Goal: Task Accomplishment & Management: Use online tool/utility

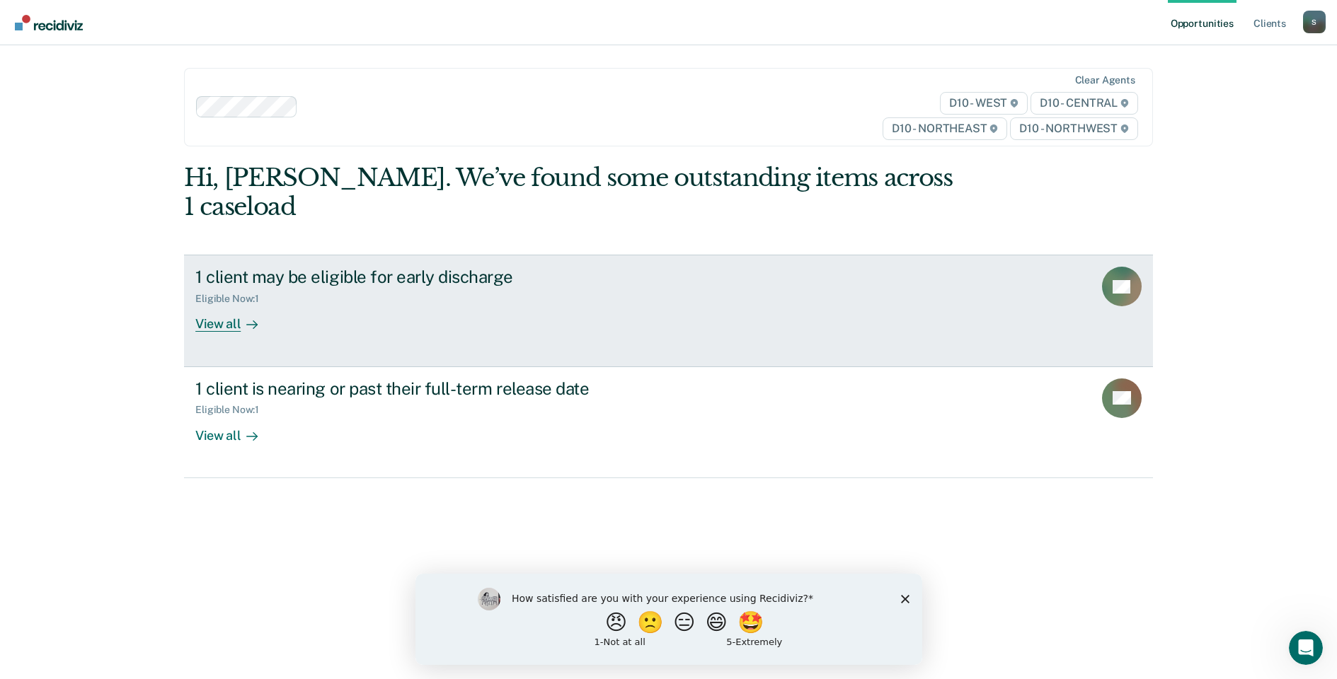
click at [361, 287] on div "1 client may be eligible for early discharge Eligible Now : 1 View all" at bounding box center [460, 299] width 531 height 65
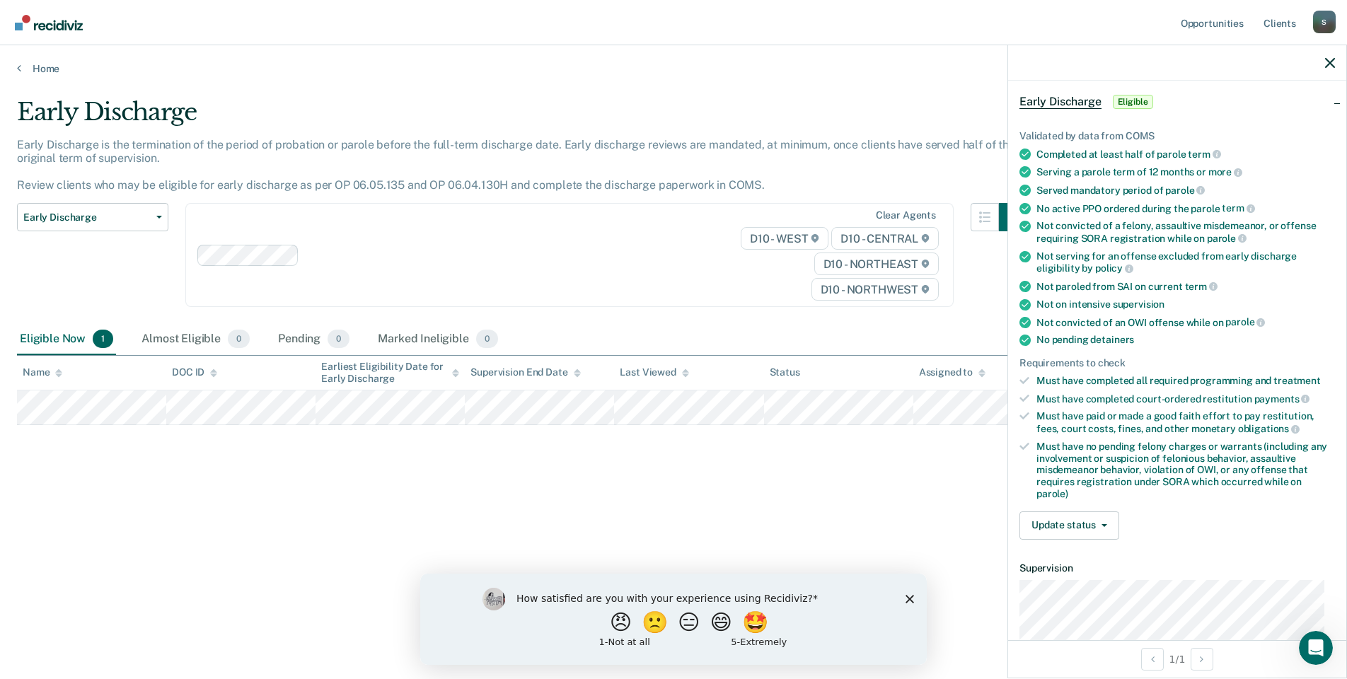
scroll to position [142, 0]
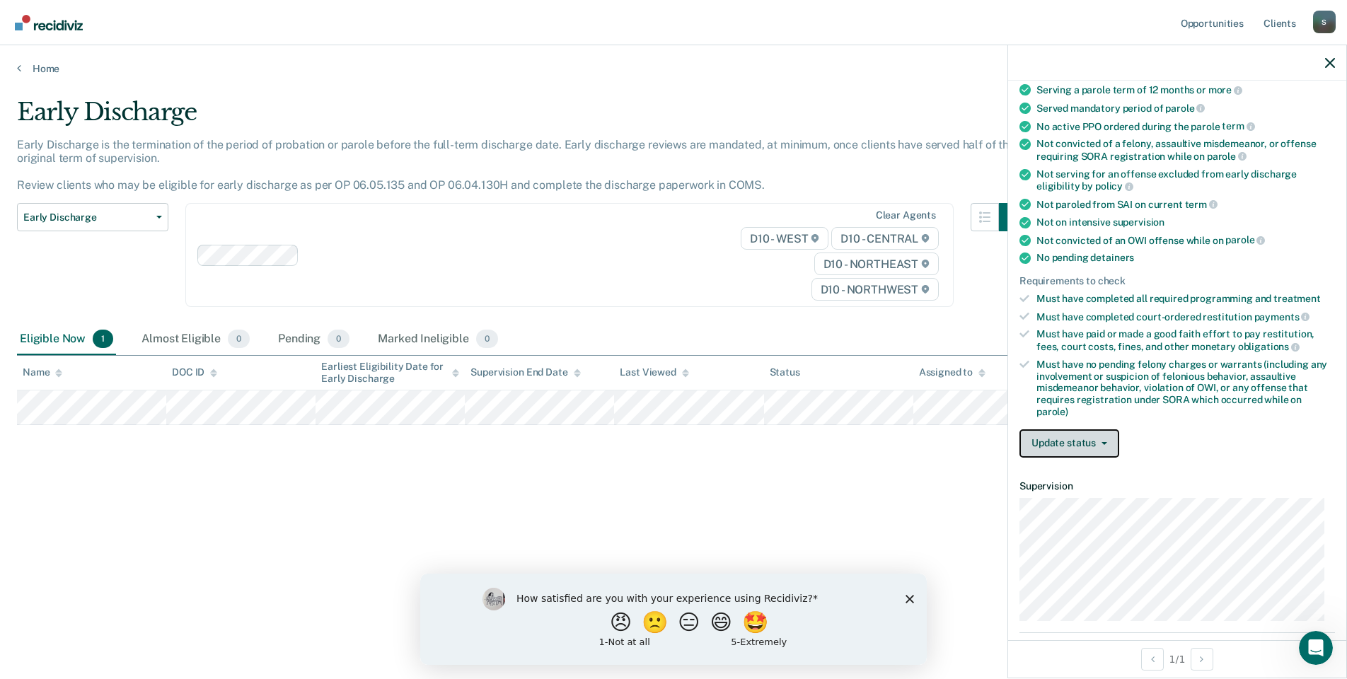
click at [1104, 438] on button "Update status" at bounding box center [1070, 443] width 100 height 28
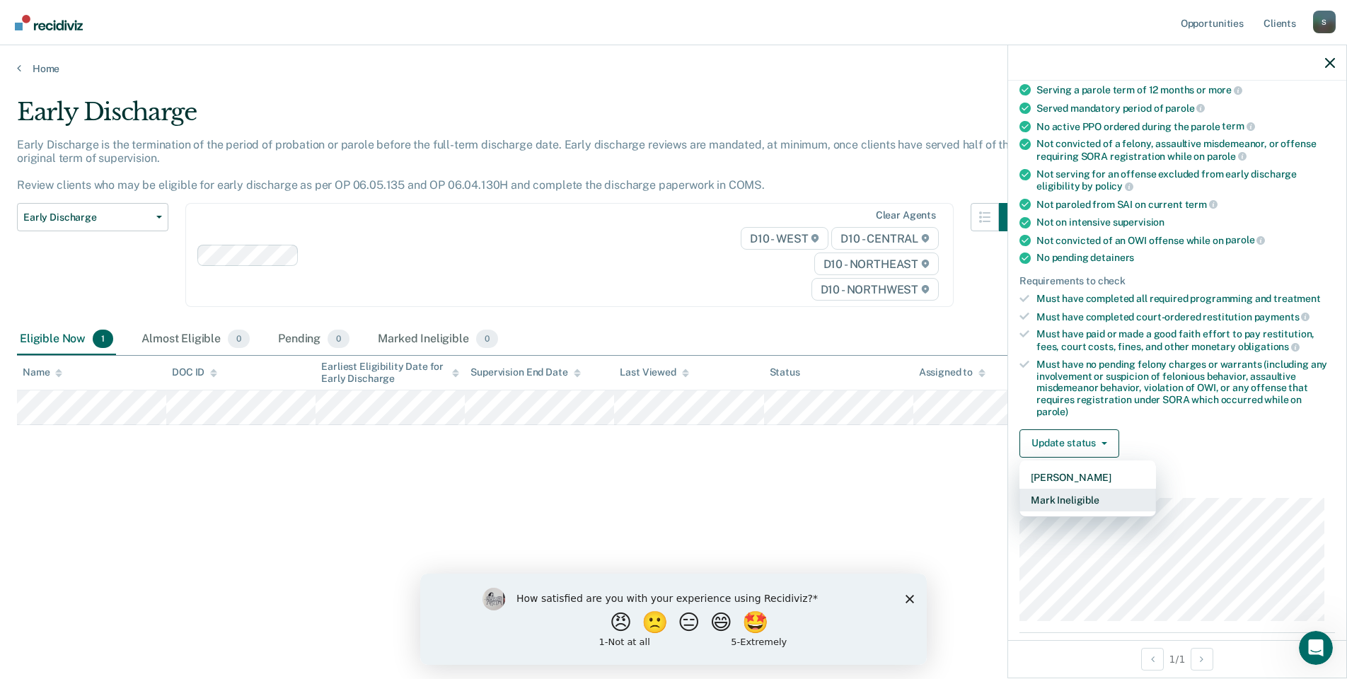
click at [1097, 503] on button "Mark Ineligible" at bounding box center [1088, 500] width 137 height 23
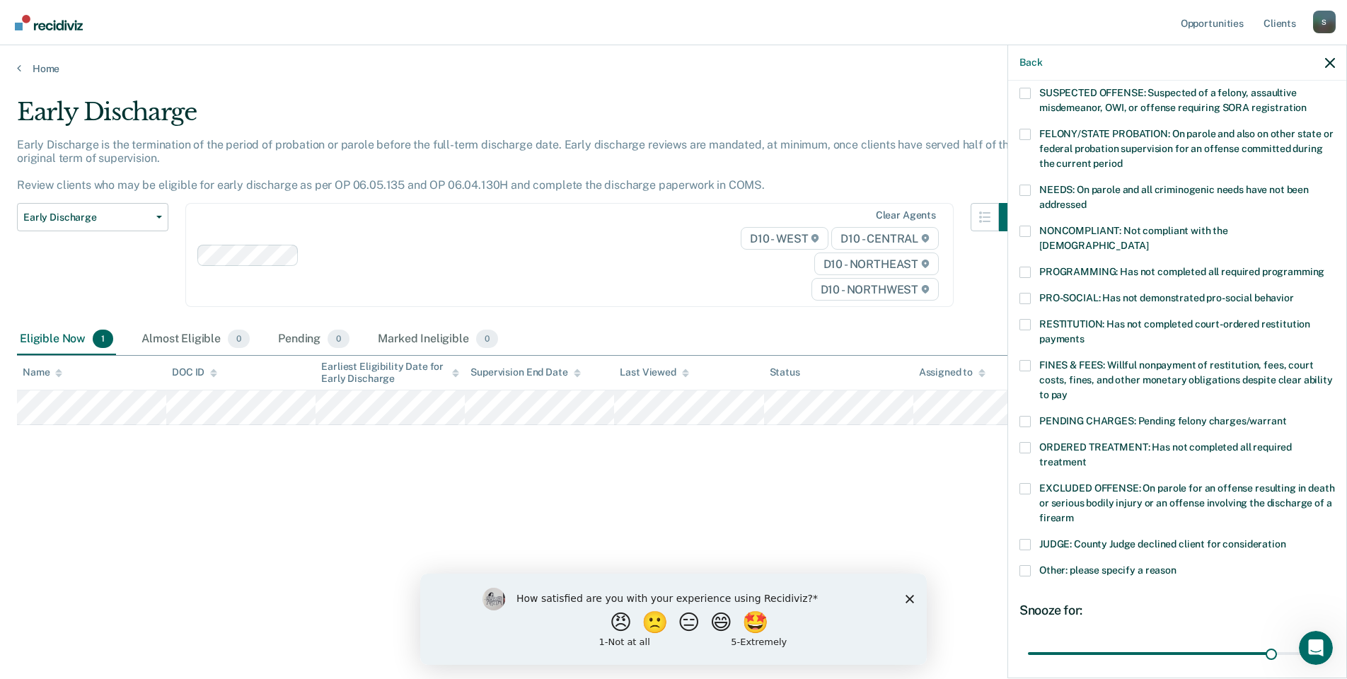
click at [1029, 330] on label "RESTITUTION: Has not completed court-ordered restitution payments" at bounding box center [1178, 334] width 316 height 30
click at [1085, 334] on input "RESTITUTION: Has not completed court-ordered restitution payments" at bounding box center [1085, 334] width 0 height 0
click at [1022, 319] on span at bounding box center [1025, 324] width 11 height 11
click at [1085, 334] on input "RESTITUTION: Has not completed court-ordered restitution payments" at bounding box center [1085, 334] width 0 height 0
click at [1031, 360] on label "FINES & FEES: Willful nonpayment of restitution, fees, court costs, fines, and …" at bounding box center [1178, 382] width 316 height 45
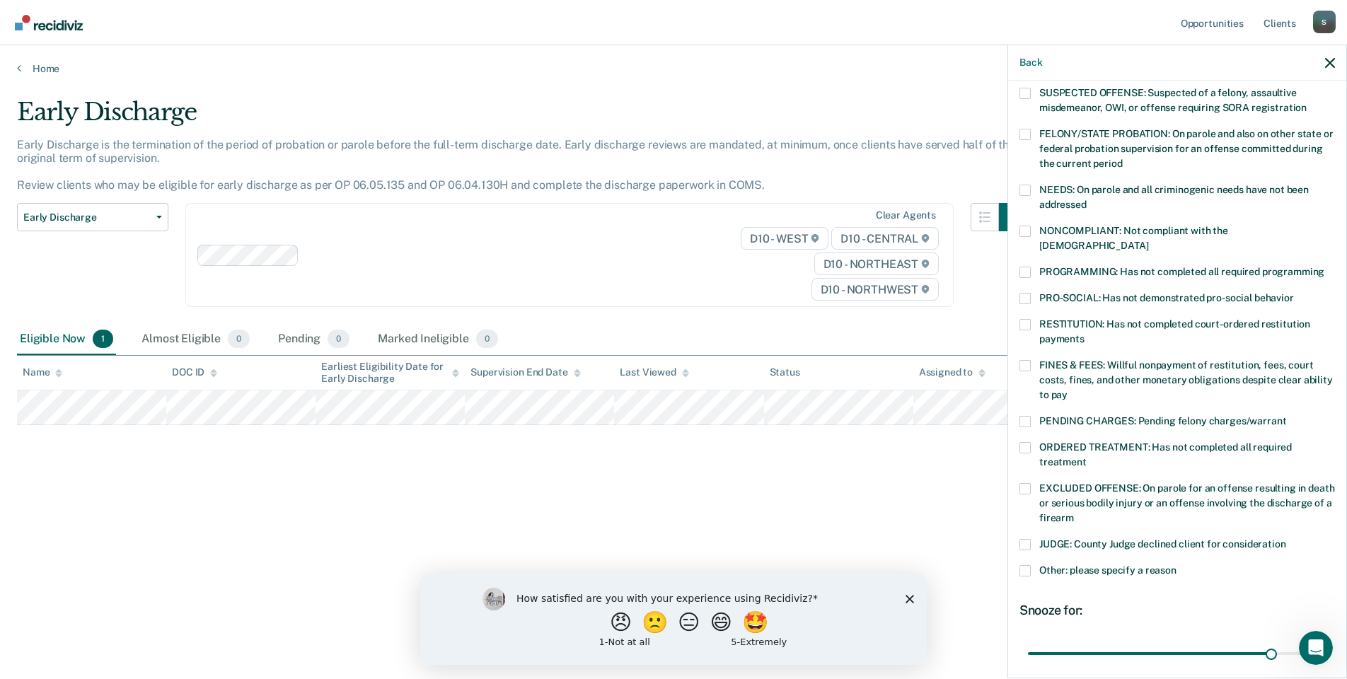
click at [1068, 390] on input "FINES & FEES: Willful nonpayment of restitution, fees, court costs, fines, and …" at bounding box center [1068, 390] width 0 height 0
click at [1022, 293] on span at bounding box center [1025, 298] width 11 height 11
click at [1294, 293] on input "PRO-SOCIAL: Has not demonstrated pro-social behavior" at bounding box center [1294, 293] width 0 height 0
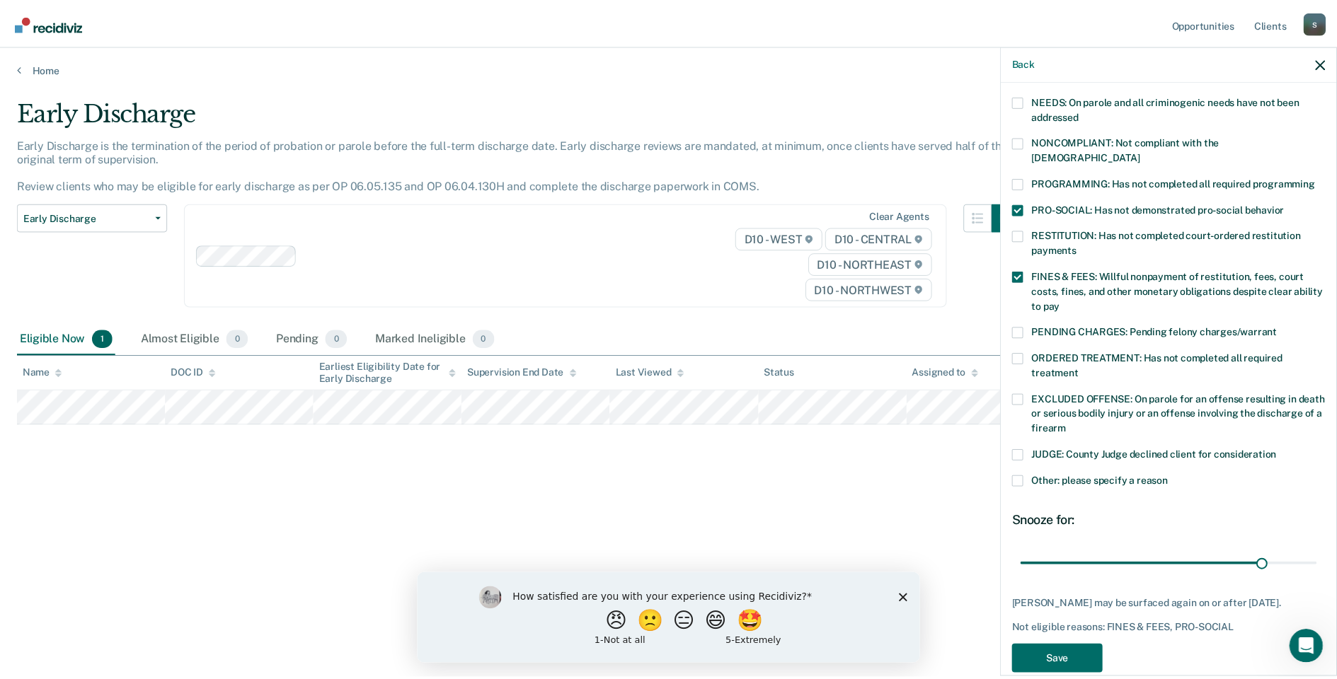
scroll to position [239, 0]
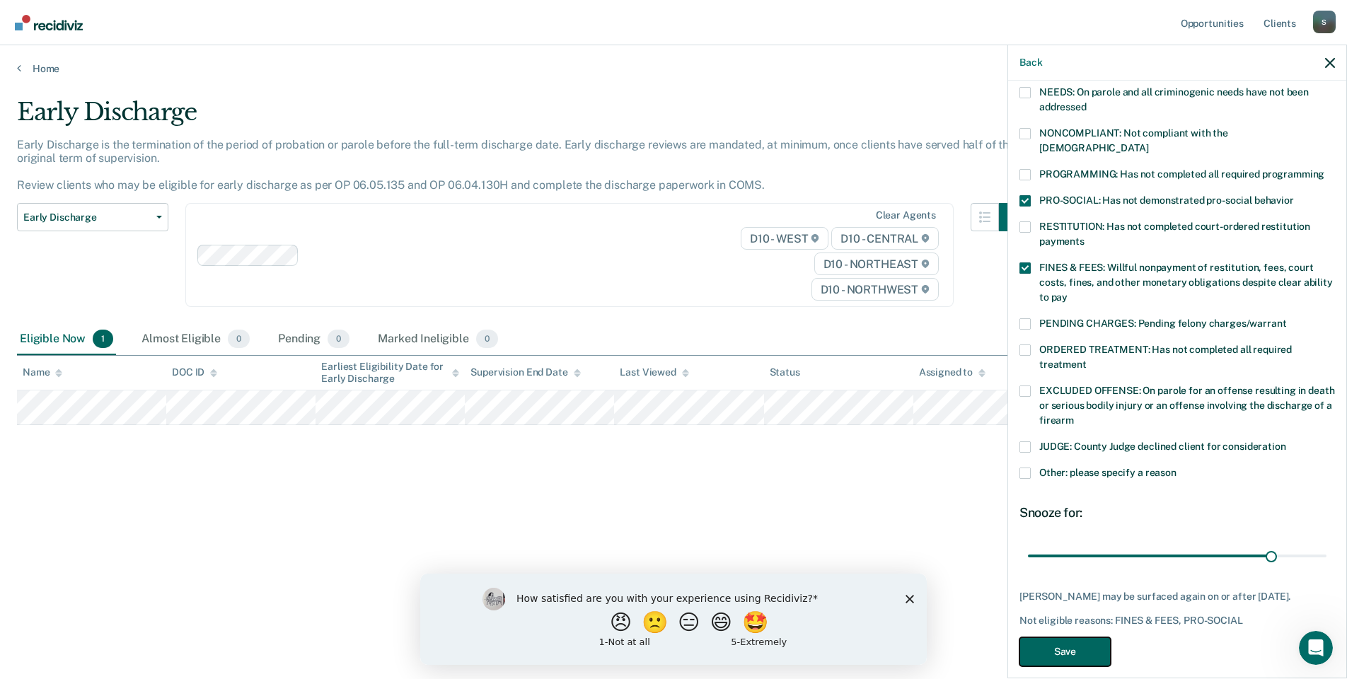
click at [1096, 637] on button "Save" at bounding box center [1065, 651] width 91 height 29
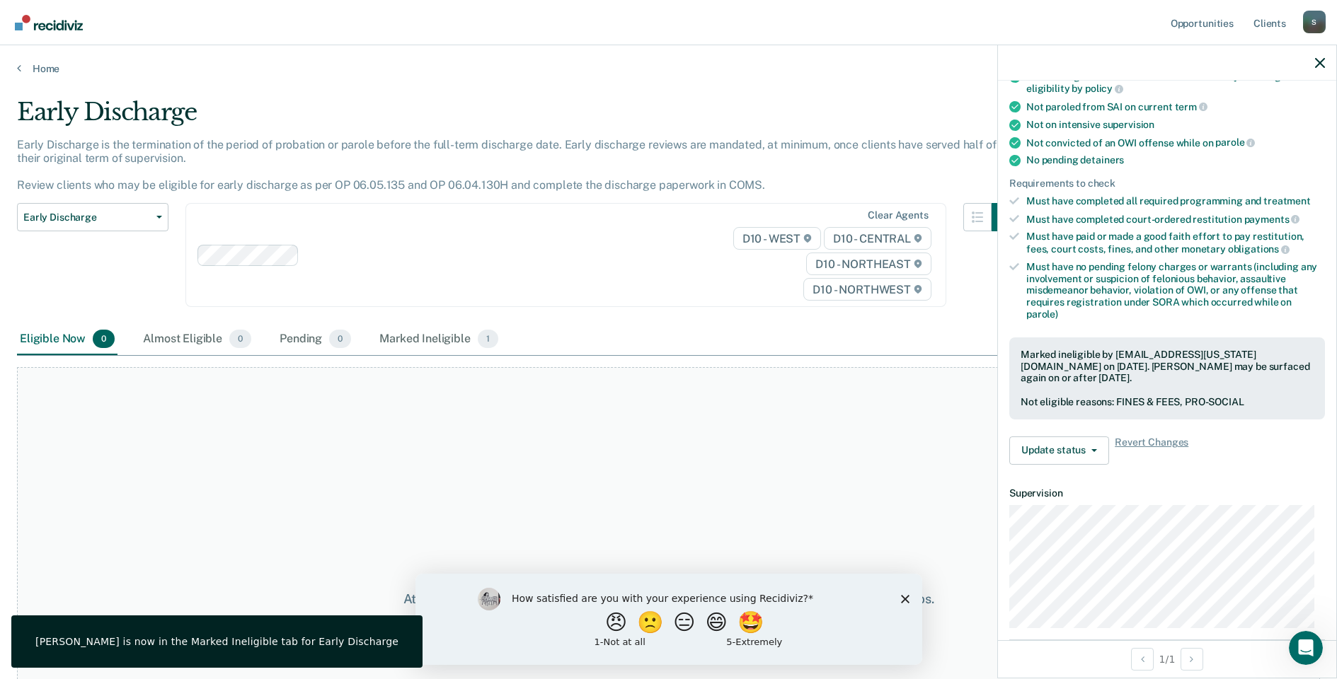
click at [658, 459] on div "At this time, there are no clients who are Eligible Now. Please navigate to one…" at bounding box center [668, 599] width 1303 height 464
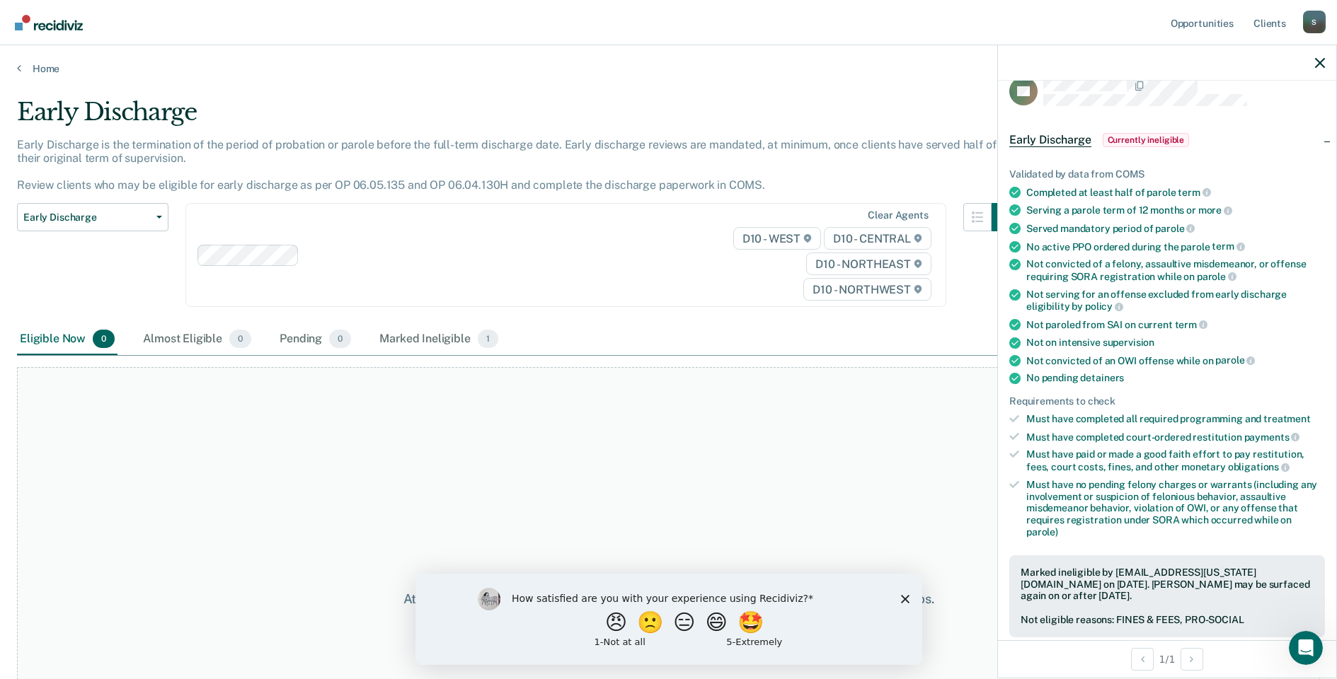
scroll to position [0, 0]
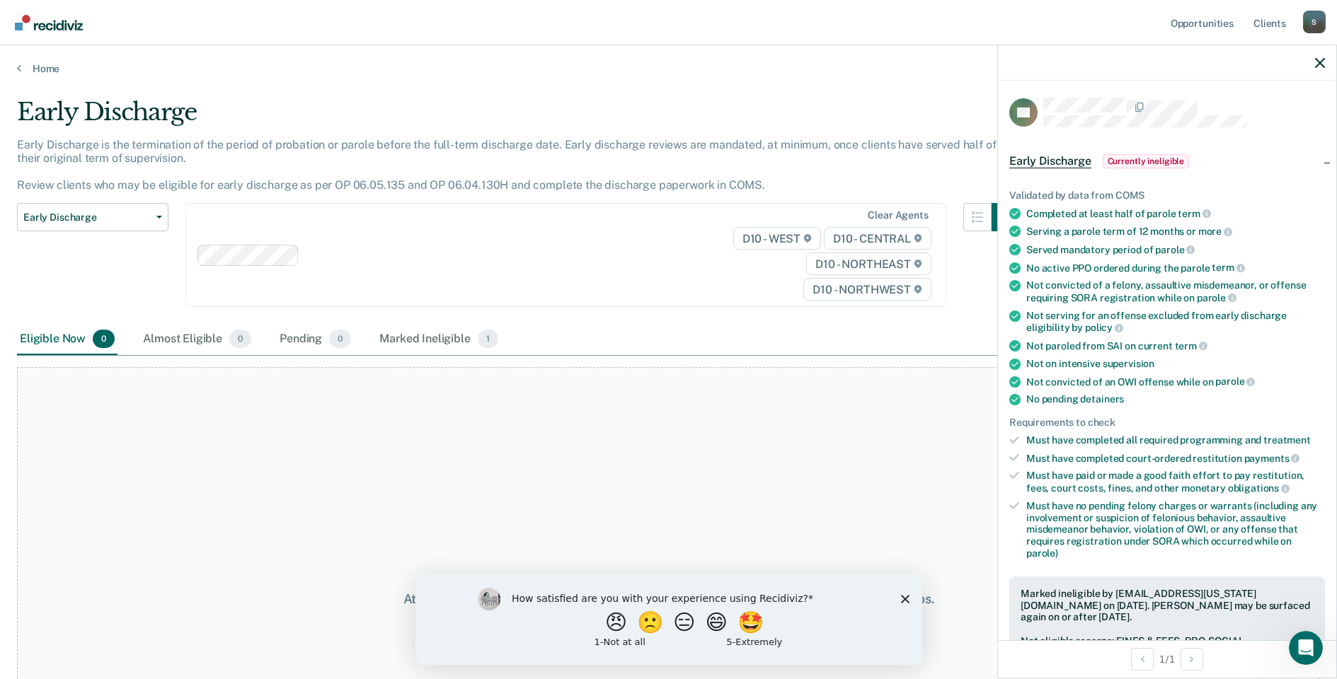
click at [676, 398] on div "At this time, there are no clients who are Eligible Now. Please navigate to one…" at bounding box center [668, 599] width 1303 height 464
click at [778, 499] on div "At this time, there are no clients who are Eligible Now. Please navigate to one…" at bounding box center [668, 599] width 1303 height 464
click at [758, 634] on button "🤩" at bounding box center [751, 622] width 38 height 28
click at [909, 605] on div "What is the reason for the score that you gave?" at bounding box center [668, 621] width 507 height 85
click at [904, 604] on polygon "Close survey" at bounding box center [904, 605] width 8 height 8
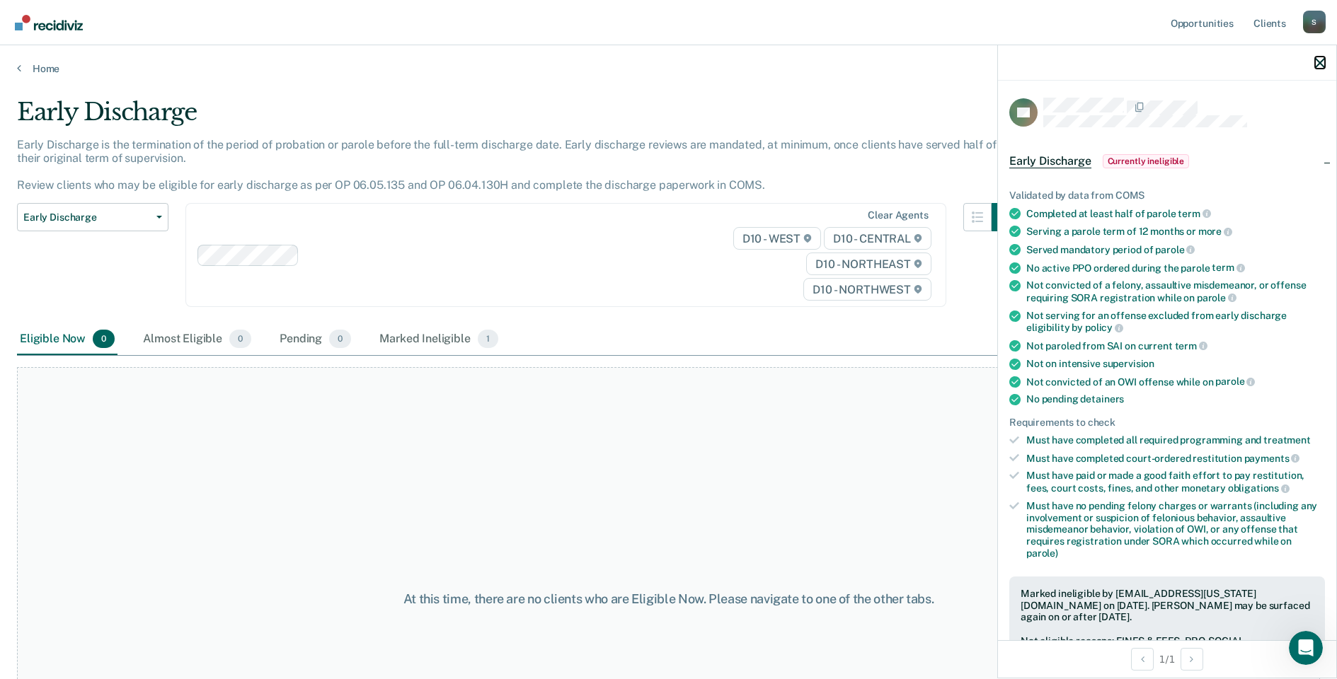
click at [1321, 64] on icon "button" at bounding box center [1320, 63] width 10 height 10
